Goal: Transaction & Acquisition: Purchase product/service

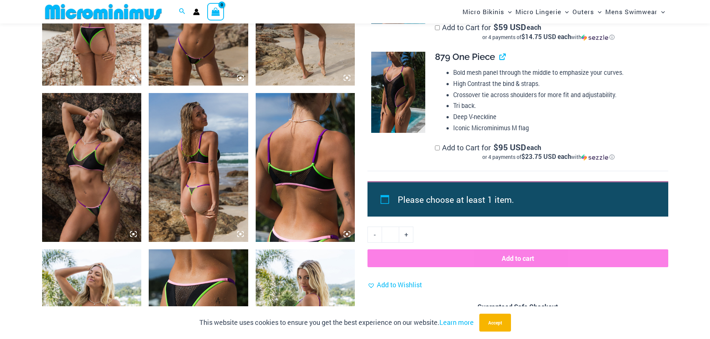
scroll to position [776, 0]
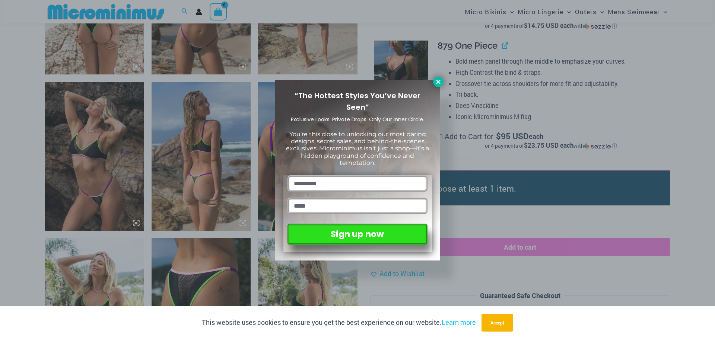
click at [439, 82] on icon at bounding box center [438, 82] width 7 height 7
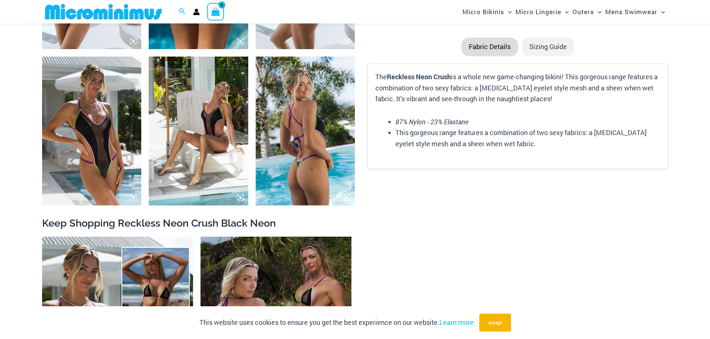
scroll to position [1148, 0]
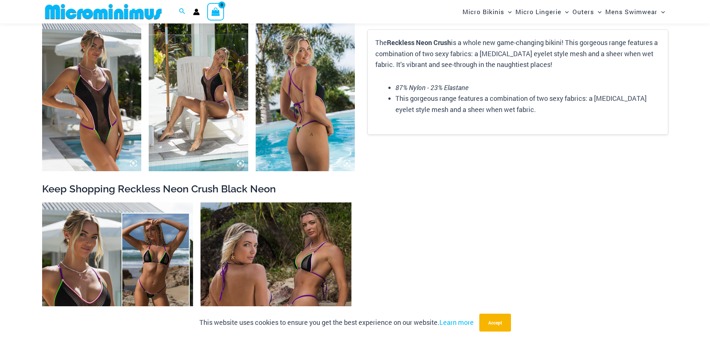
click at [205, 76] on img at bounding box center [198, 96] width 99 height 149
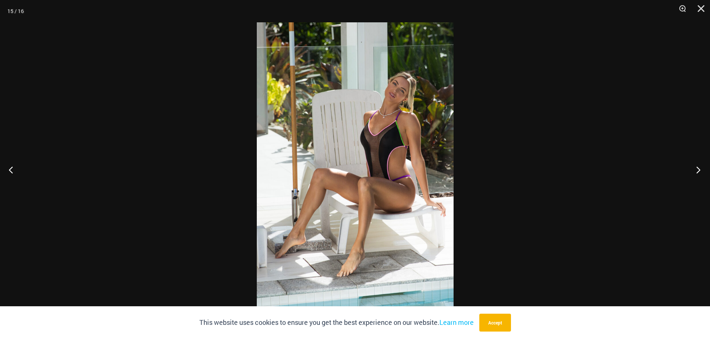
click at [697, 165] on button "Next" at bounding box center [696, 169] width 28 height 37
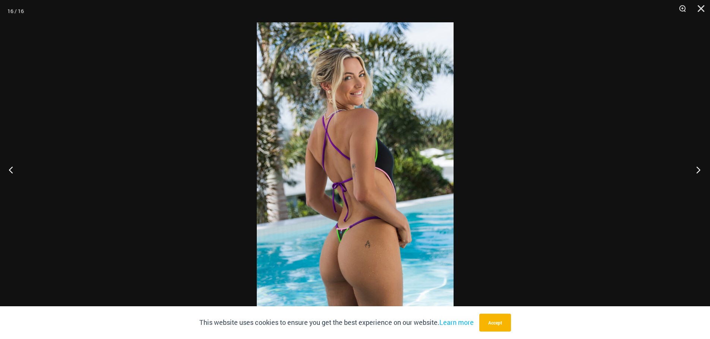
click at [697, 165] on button "Next" at bounding box center [696, 169] width 28 height 37
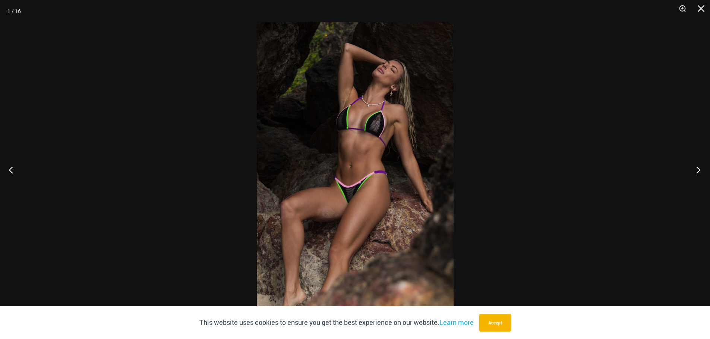
click at [697, 165] on button "Next" at bounding box center [696, 169] width 28 height 37
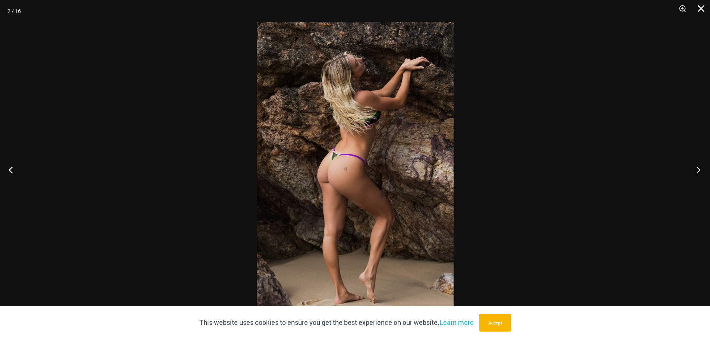
click at [697, 165] on button "Next" at bounding box center [696, 169] width 28 height 37
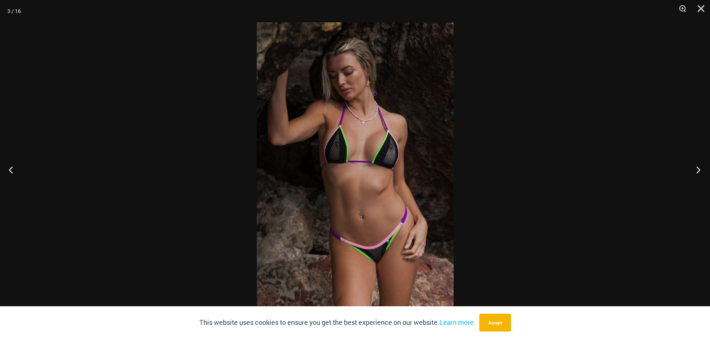
click at [697, 165] on button "Next" at bounding box center [696, 169] width 28 height 37
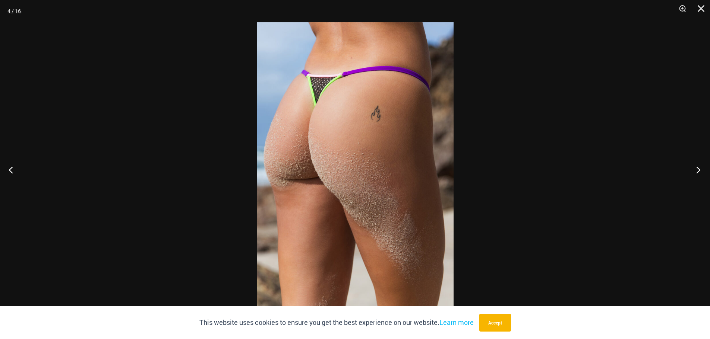
click at [697, 165] on button "Next" at bounding box center [696, 169] width 28 height 37
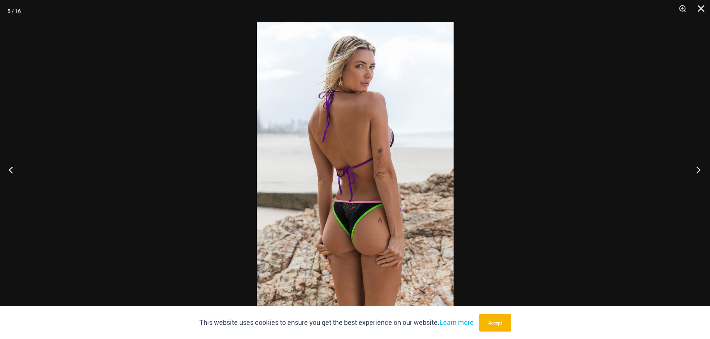
click at [697, 165] on button "Next" at bounding box center [696, 169] width 28 height 37
